Goal: Information Seeking & Learning: Learn about a topic

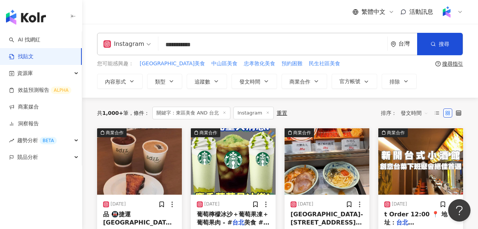
click at [179, 46] on input "**********" at bounding box center [272, 45] width 223 height 16
type input "****"
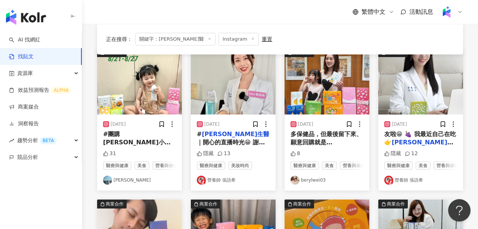
scroll to position [79, 0]
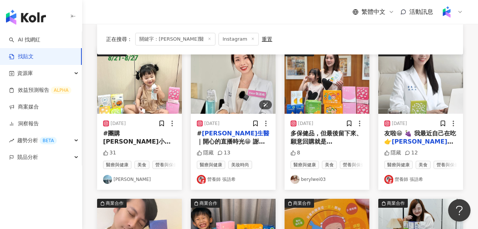
click at [241, 87] on img at bounding box center [233, 80] width 85 height 66
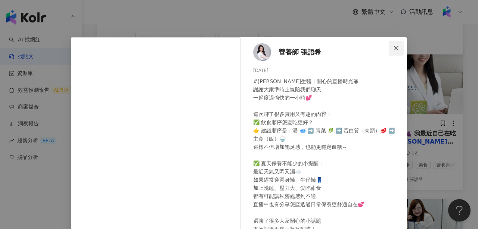
click at [401, 44] on button "Close" at bounding box center [396, 48] width 15 height 15
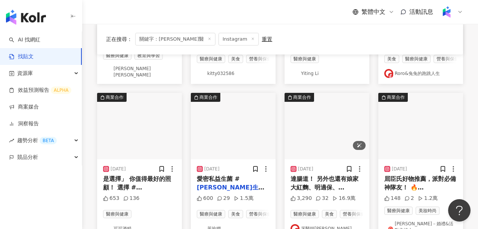
scroll to position [342, 0]
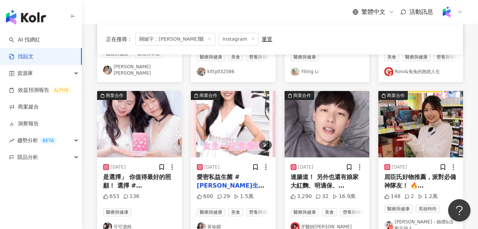
click at [235, 113] on img at bounding box center [233, 124] width 85 height 66
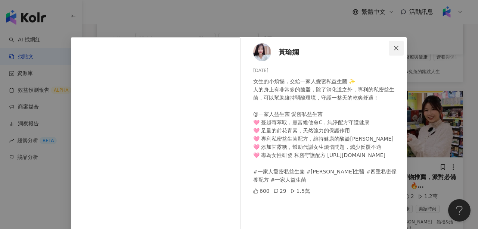
click at [399, 46] on icon "close" at bounding box center [396, 48] width 6 height 6
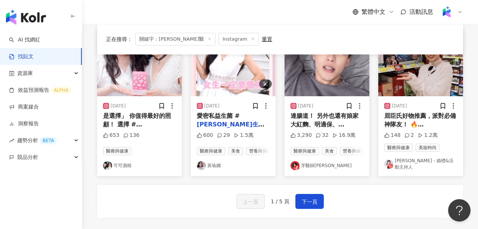
scroll to position [402, 0]
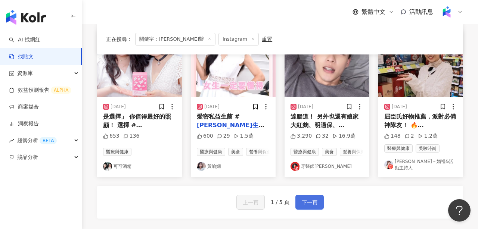
click at [302, 198] on span "下一頁" at bounding box center [310, 202] width 16 height 9
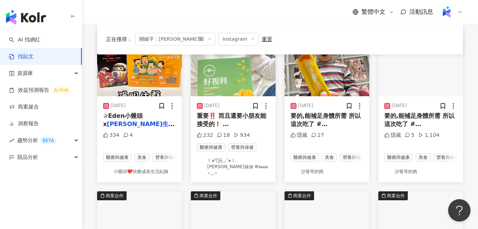
scroll to position [0, 0]
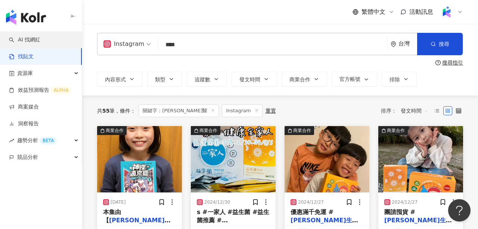
click at [40, 42] on link "AI 找網紅" at bounding box center [24, 39] width 31 height 7
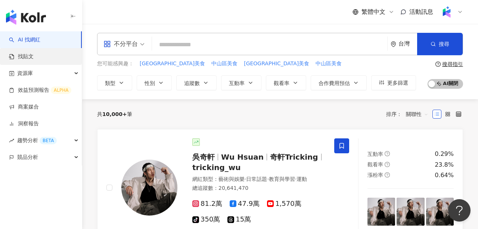
click at [34, 55] on link "找貼文" at bounding box center [21, 56] width 25 height 7
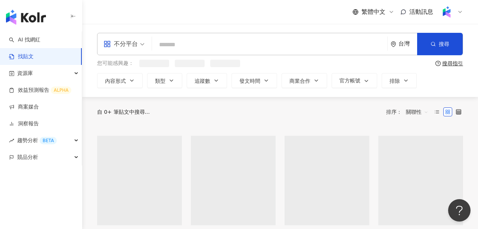
click at [209, 50] on input "search" at bounding box center [269, 45] width 229 height 16
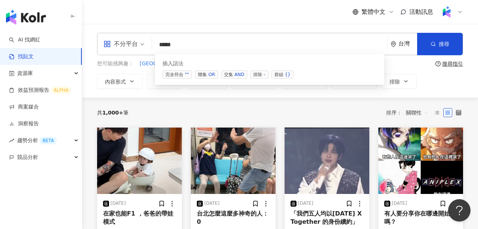
click at [229, 73] on span "交集 AND" at bounding box center [234, 75] width 26 height 8
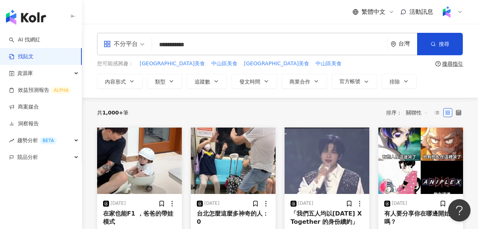
type input "**********"
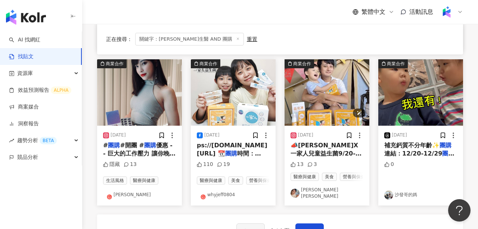
scroll to position [388, 0]
